Goal: Information Seeking & Learning: Learn about a topic

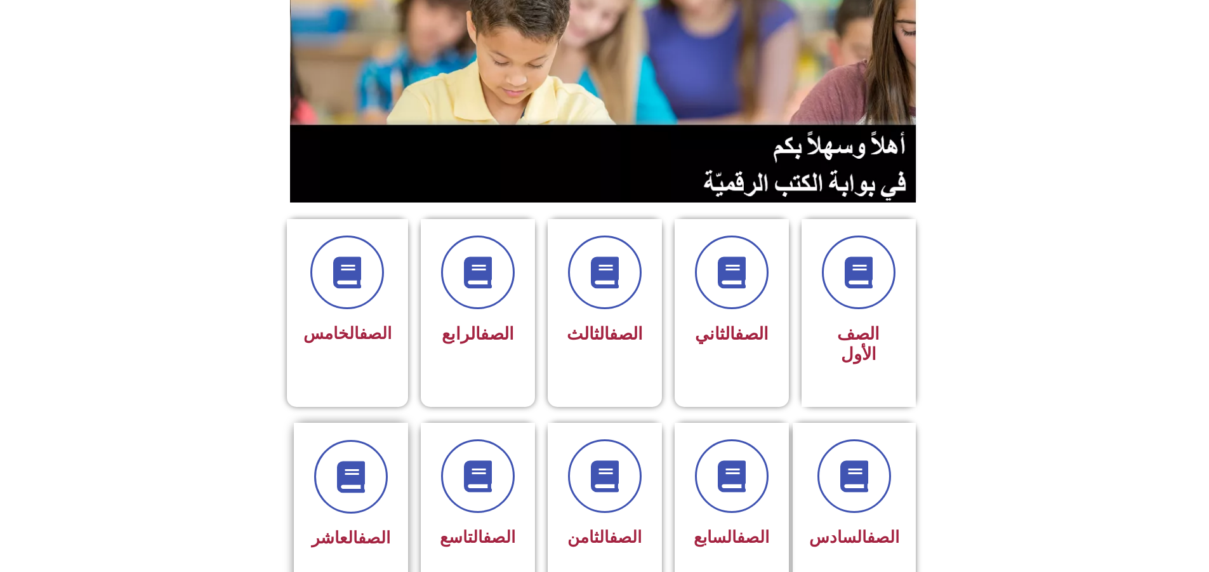
scroll to position [127, 0]
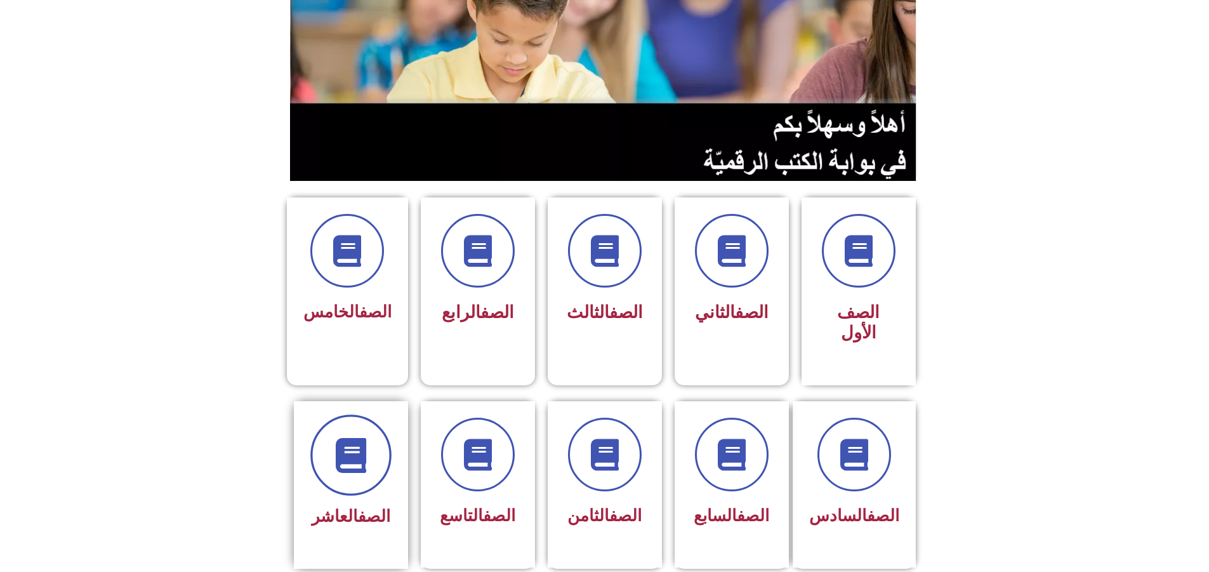
click at [353, 414] on span at bounding box center [350, 454] width 81 height 81
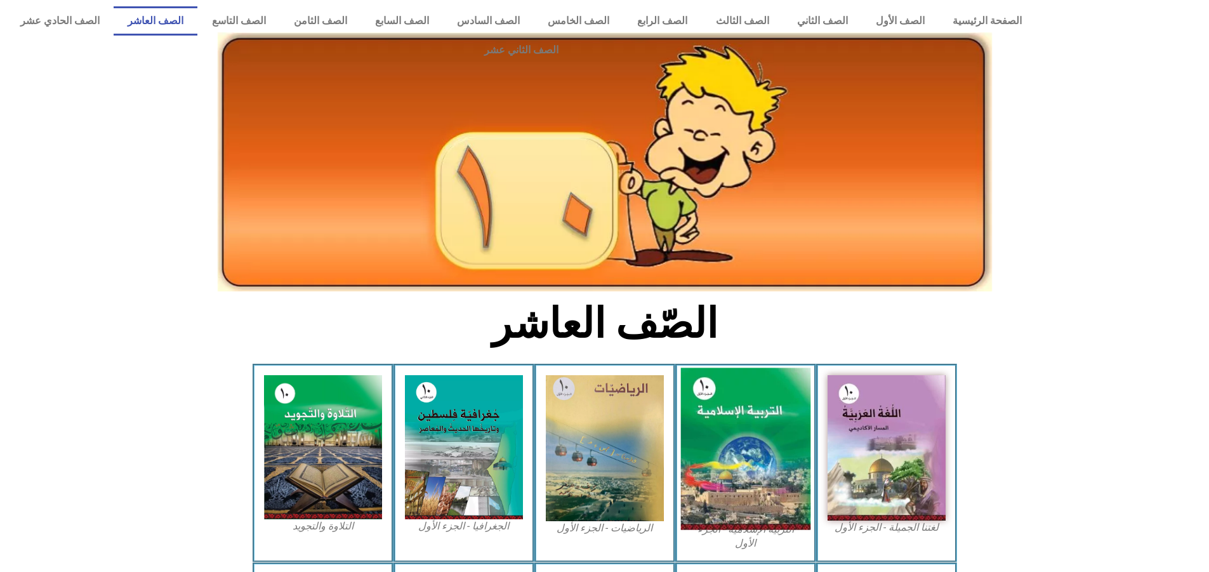
click at [753, 412] on img at bounding box center [745, 449] width 130 height 162
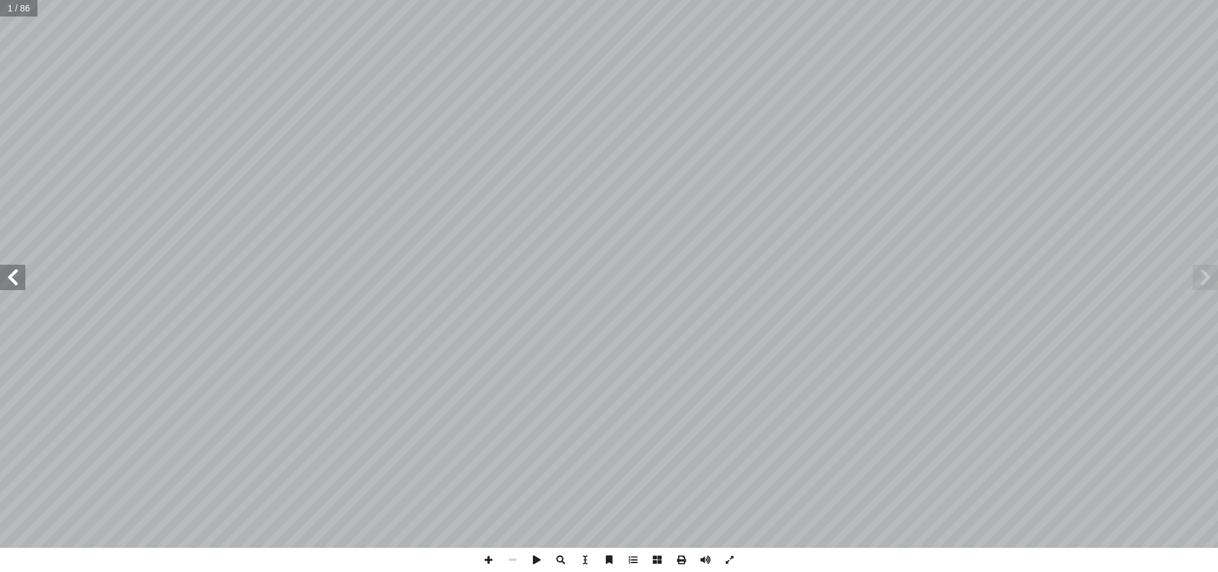
click at [9, 269] on span at bounding box center [12, 277] width 25 height 25
click at [9, 270] on span at bounding box center [12, 277] width 25 height 25
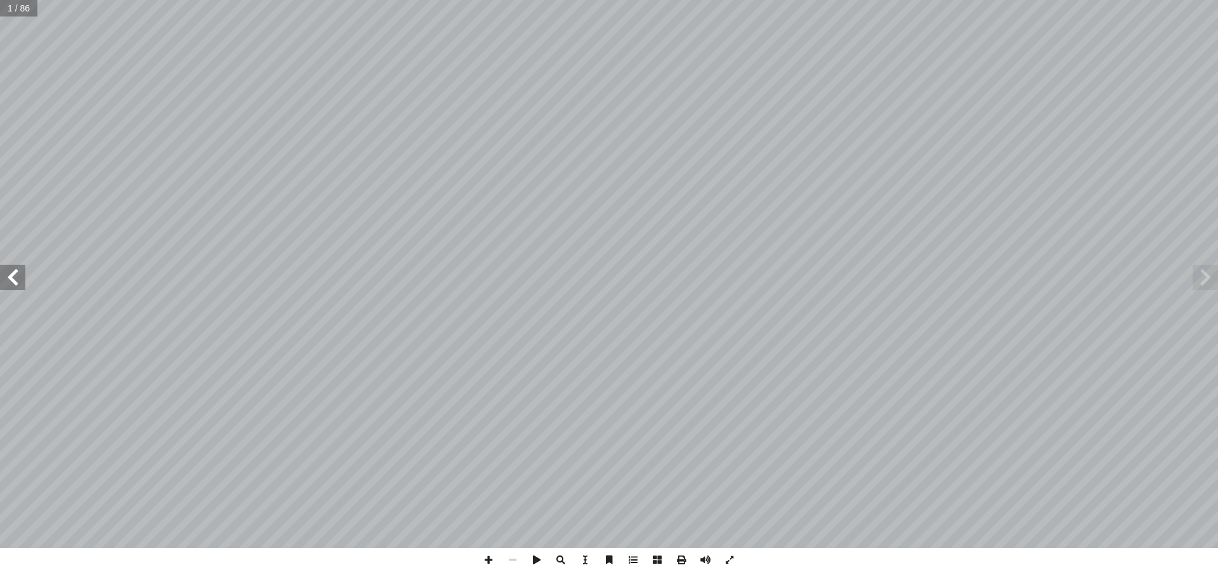
click at [9, 270] on span at bounding box center [12, 277] width 25 height 25
click at [10, 270] on span at bounding box center [12, 277] width 25 height 25
click at [492, 559] on span at bounding box center [489, 560] width 24 height 24
click at [515, 564] on span at bounding box center [513, 560] width 24 height 24
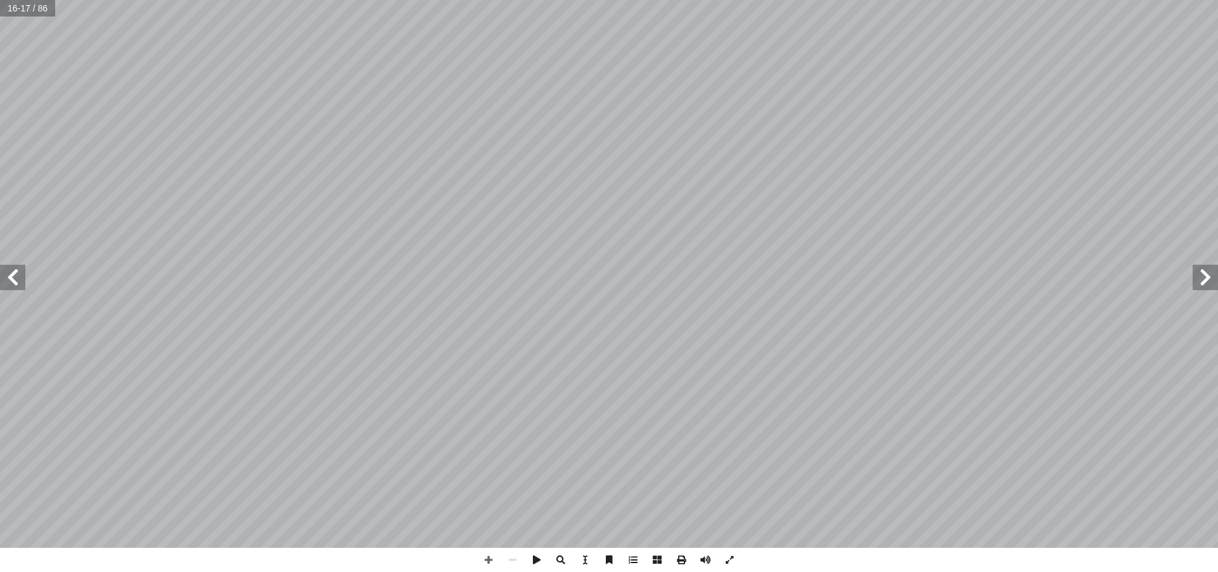
click at [10, 279] on span at bounding box center [12, 277] width 25 height 25
click at [493, 560] on span at bounding box center [489, 560] width 24 height 24
